Goal: Find specific page/section: Find specific page/section

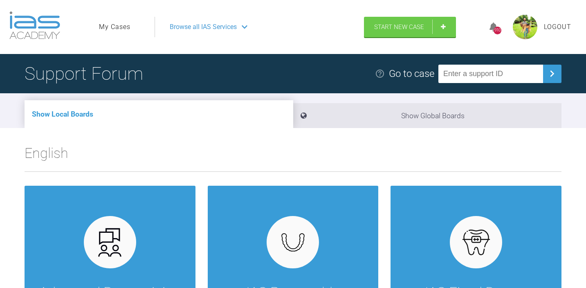
click at [111, 25] on link "My Cases" at bounding box center [114, 27] width 31 height 11
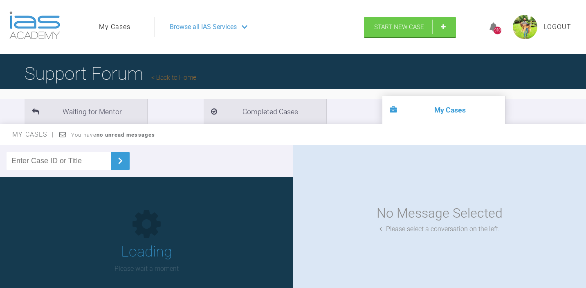
click at [69, 160] on input "text" at bounding box center [59, 161] width 105 height 18
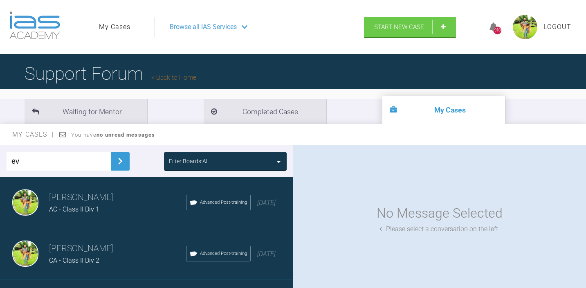
type input "ev"
click at [114, 164] on img at bounding box center [120, 161] width 13 height 13
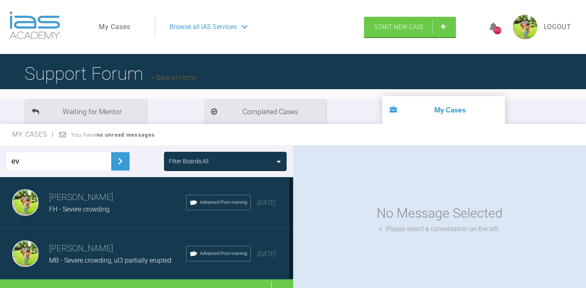
scroll to position [13, 0]
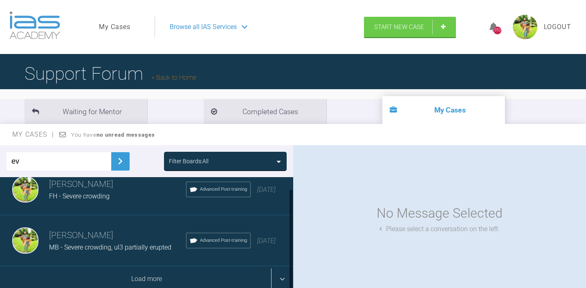
click at [107, 273] on div "Load more" at bounding box center [146, 278] width 293 height 25
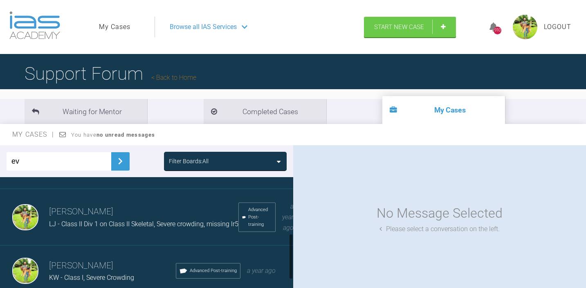
scroll to position [172, 0]
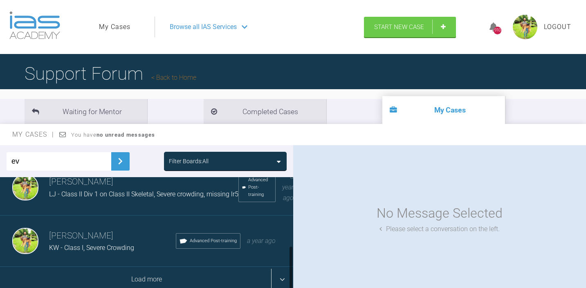
click at [114, 275] on div "Load more" at bounding box center [146, 279] width 293 height 25
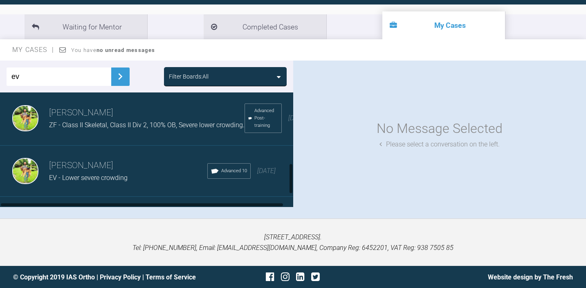
scroll to position [310, 0]
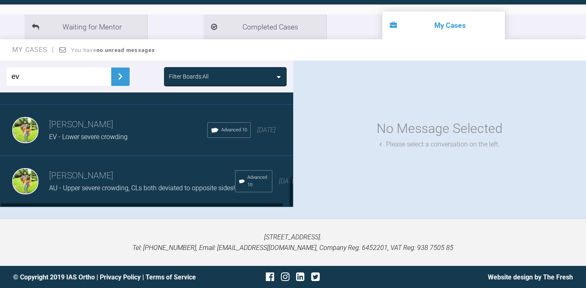
click at [136, 139] on div "[PERSON_NAME] EV - Lower severe crowding Advanced 10 [DATE]" at bounding box center [146, 130] width 293 height 51
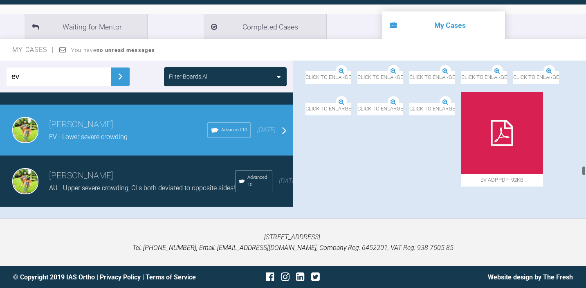
scroll to position [4574, 0]
